Goal: Go to known website: Go to known website

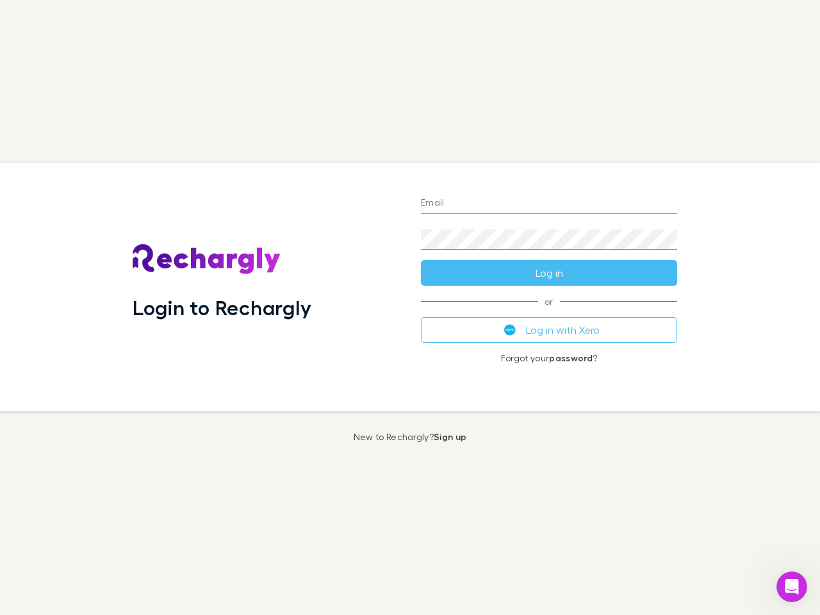
click at [410, 308] on div "Login to Rechargly" at bounding box center [266, 287] width 288 height 249
click at [549, 204] on input "Email" at bounding box center [549, 204] width 256 height 21
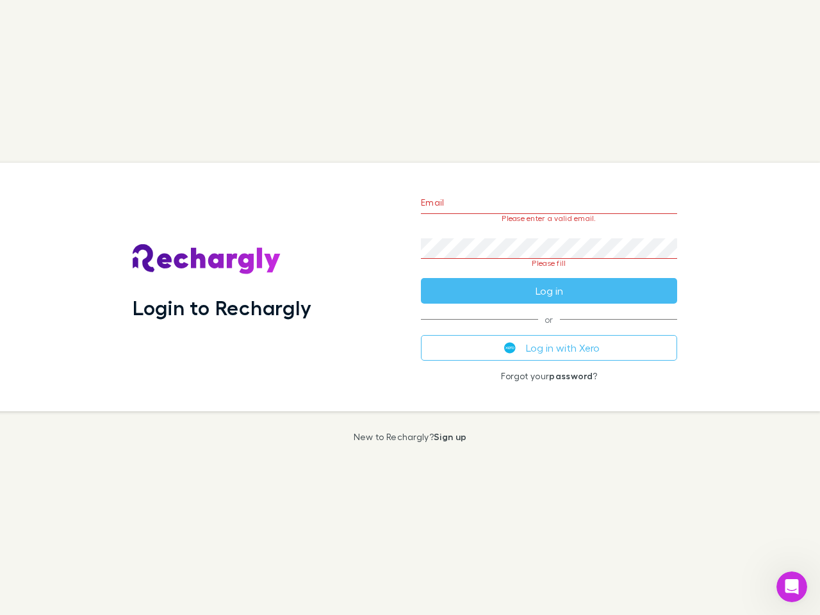
click at [549, 273] on form "Email Please enter a valid email. Password Please fill Log in" at bounding box center [549, 243] width 256 height 120
click at [549, 330] on div "Email Please enter a valid email. Password Please fill Log in or Log in with Xe…" at bounding box center [549, 287] width 277 height 249
click at [792, 587] on icon "Open Intercom Messenger" at bounding box center [792, 587] width 21 height 21
